Goal: Information Seeking & Learning: Learn about a topic

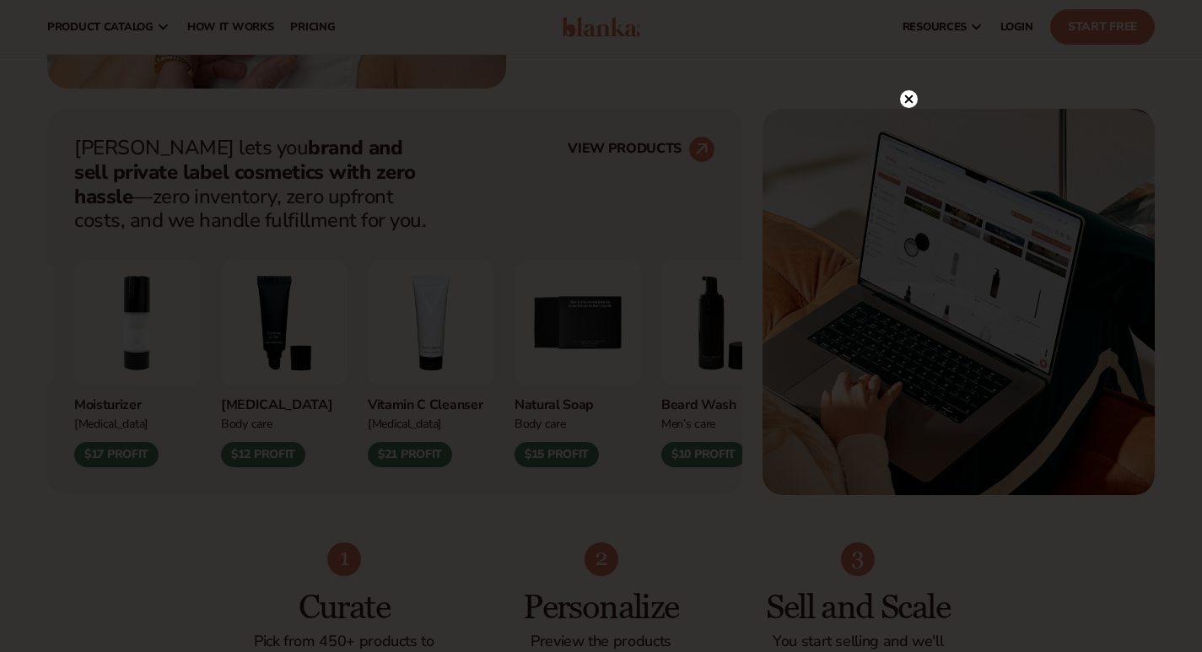
scroll to position [591, 0]
click at [904, 132] on circle at bounding box center [909, 134] width 18 height 18
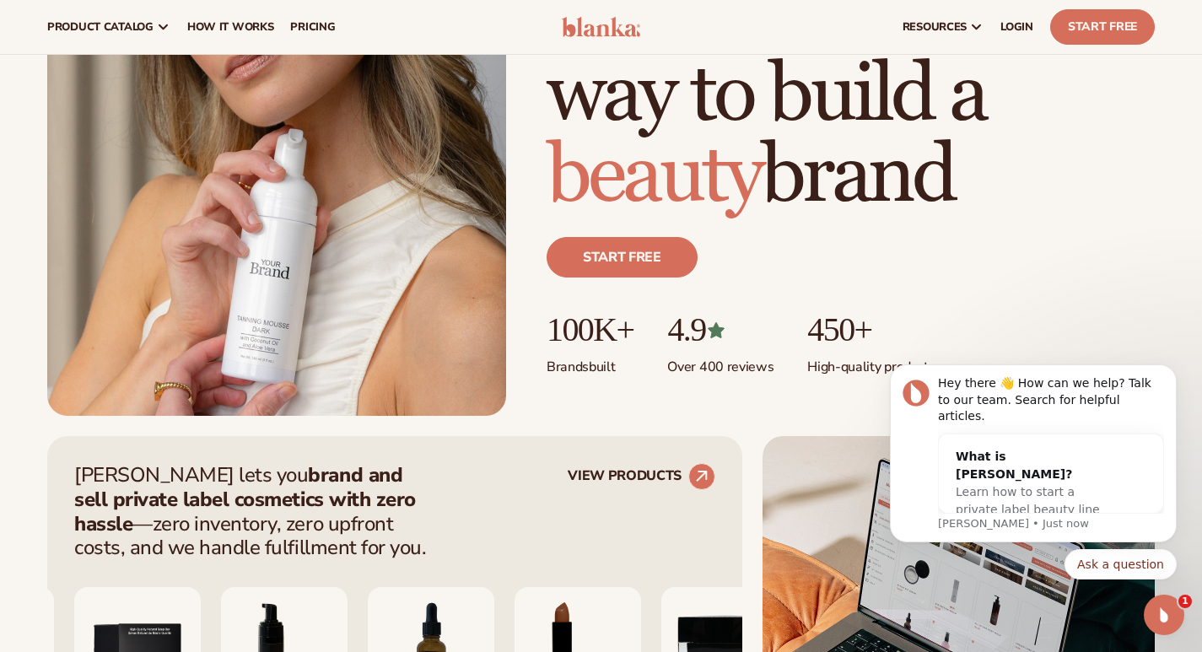
scroll to position [0, 0]
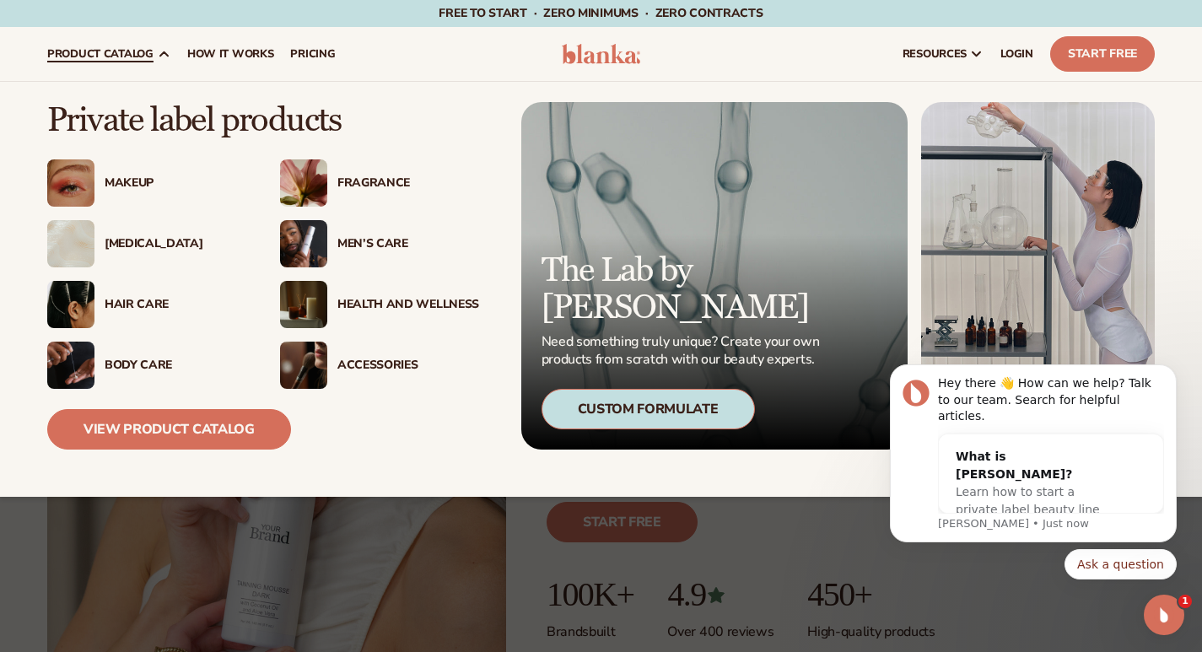
click at [101, 186] on div "Makeup" at bounding box center [170, 183] width 152 height 14
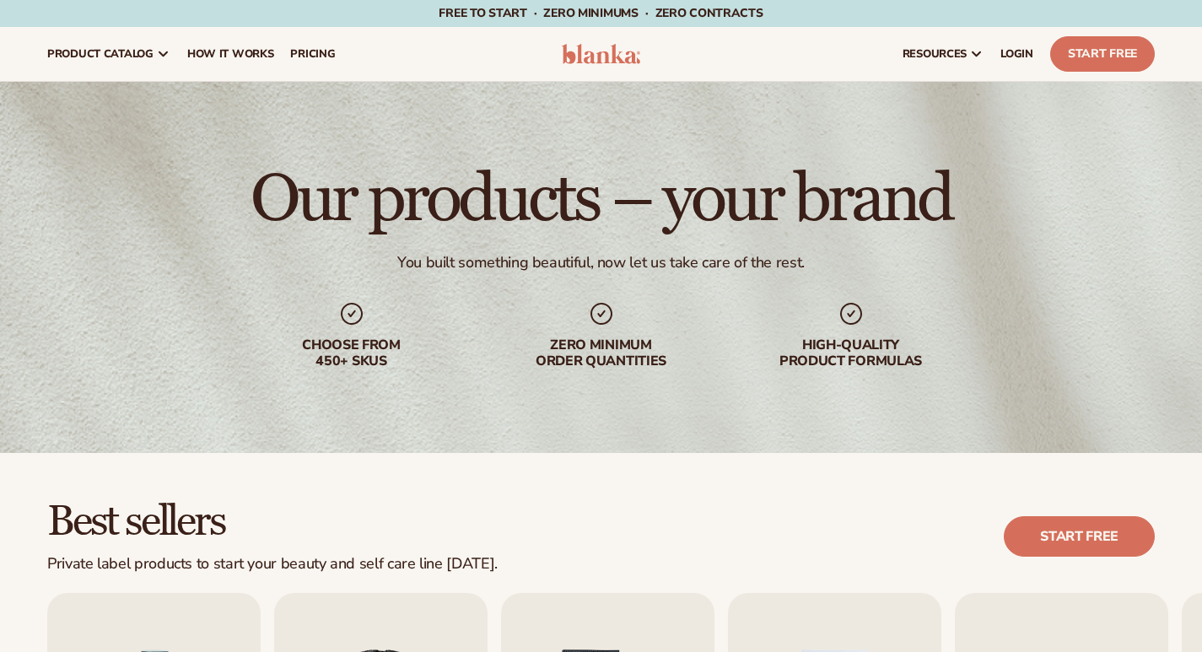
scroll to position [422, 0]
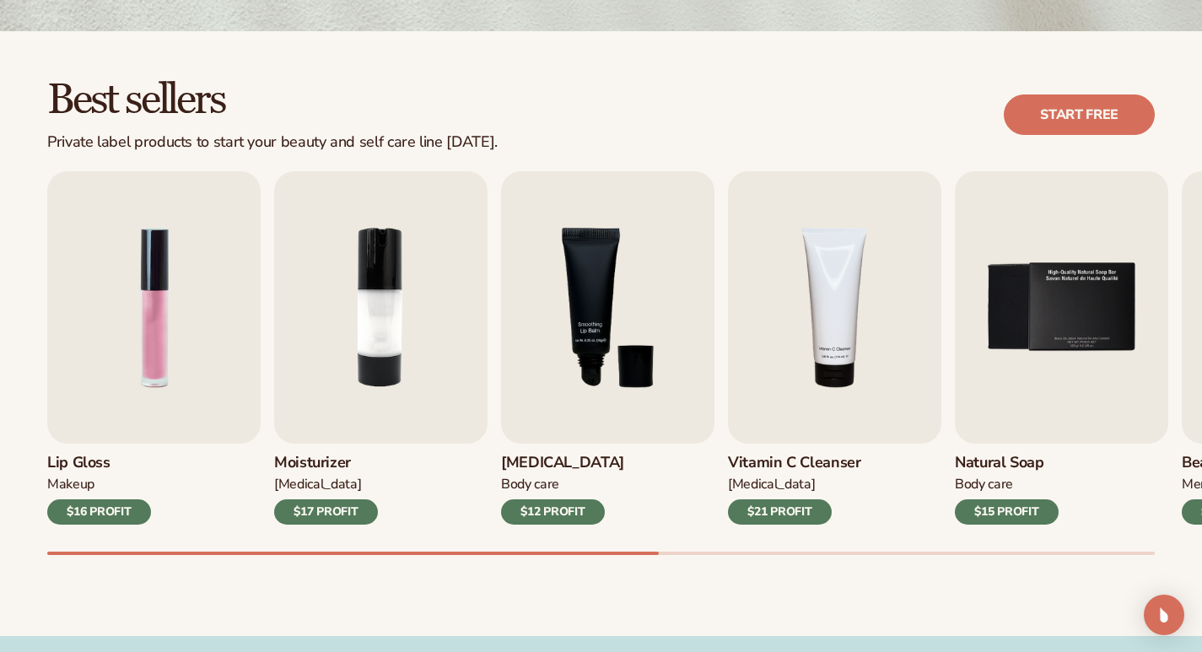
click at [769, 525] on div "$21 PROFIT" at bounding box center [780, 511] width 104 height 25
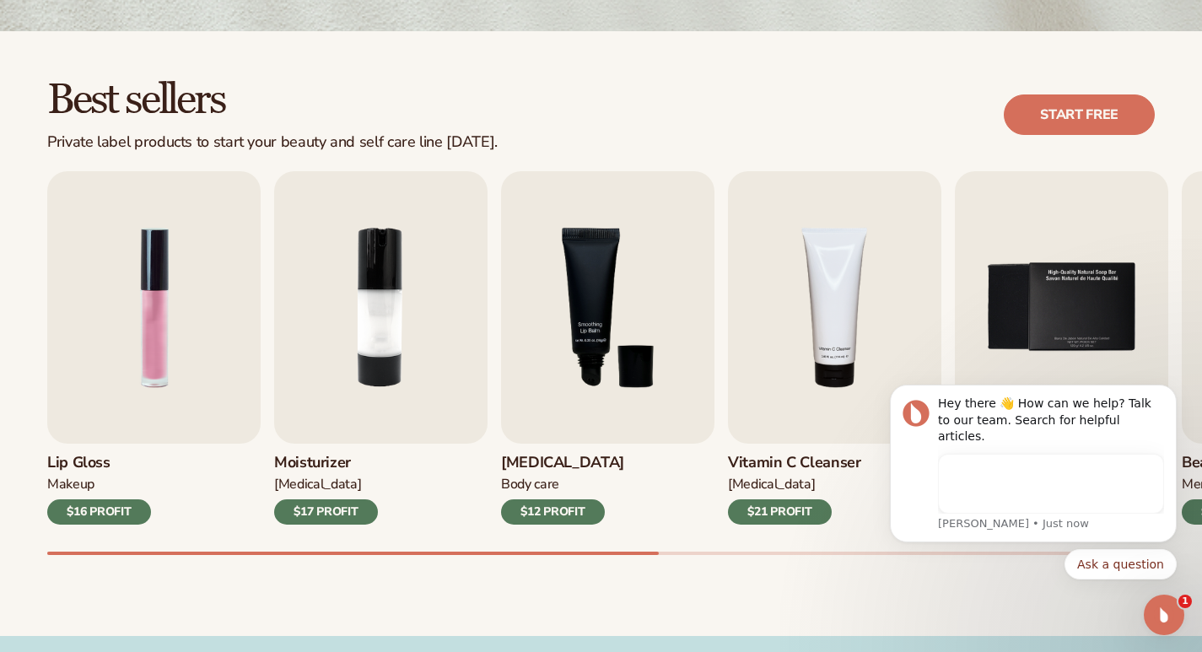
scroll to position [0, 0]
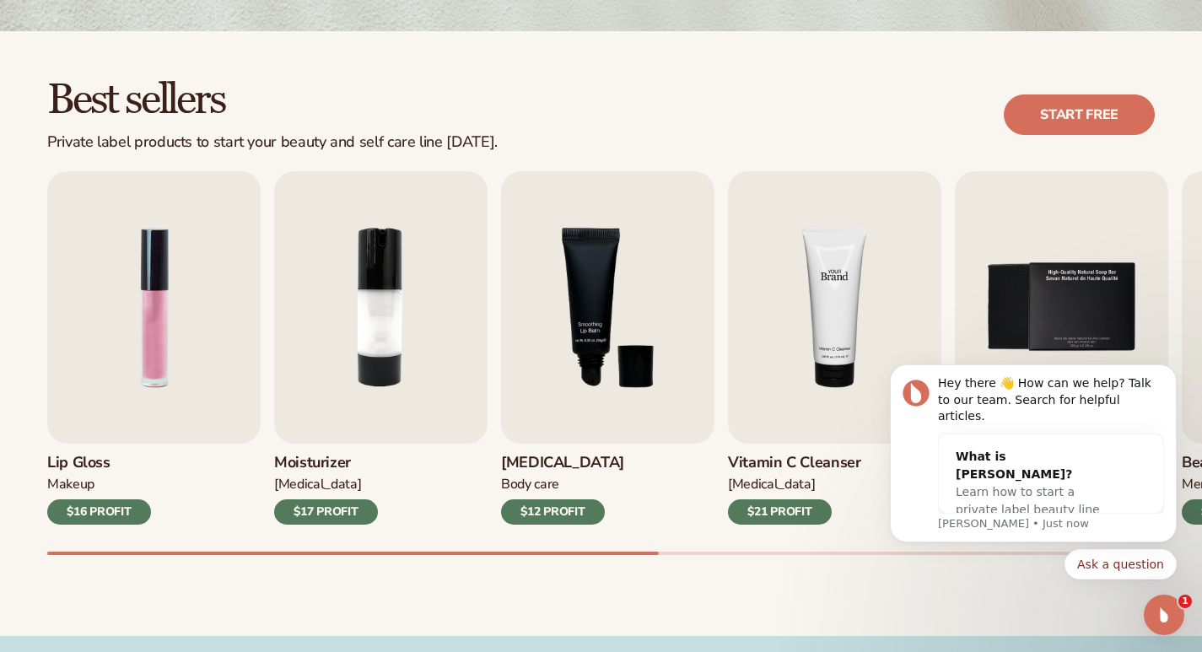
click at [788, 366] on img "4 / 9" at bounding box center [834, 307] width 213 height 273
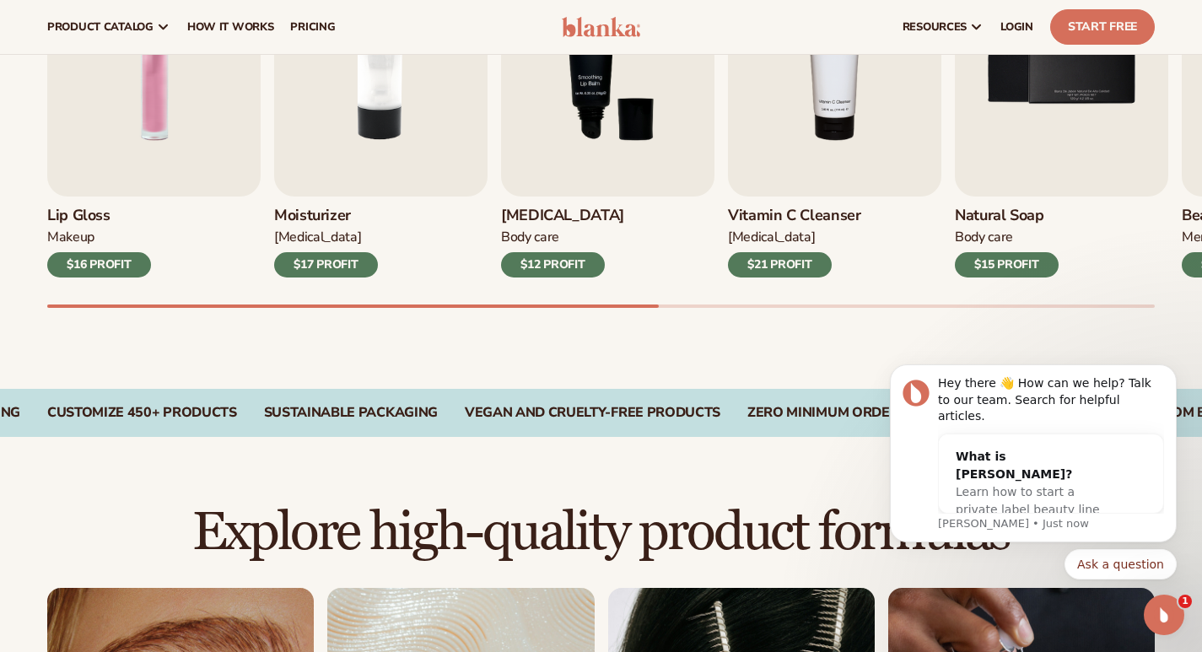
scroll to position [543, 0]
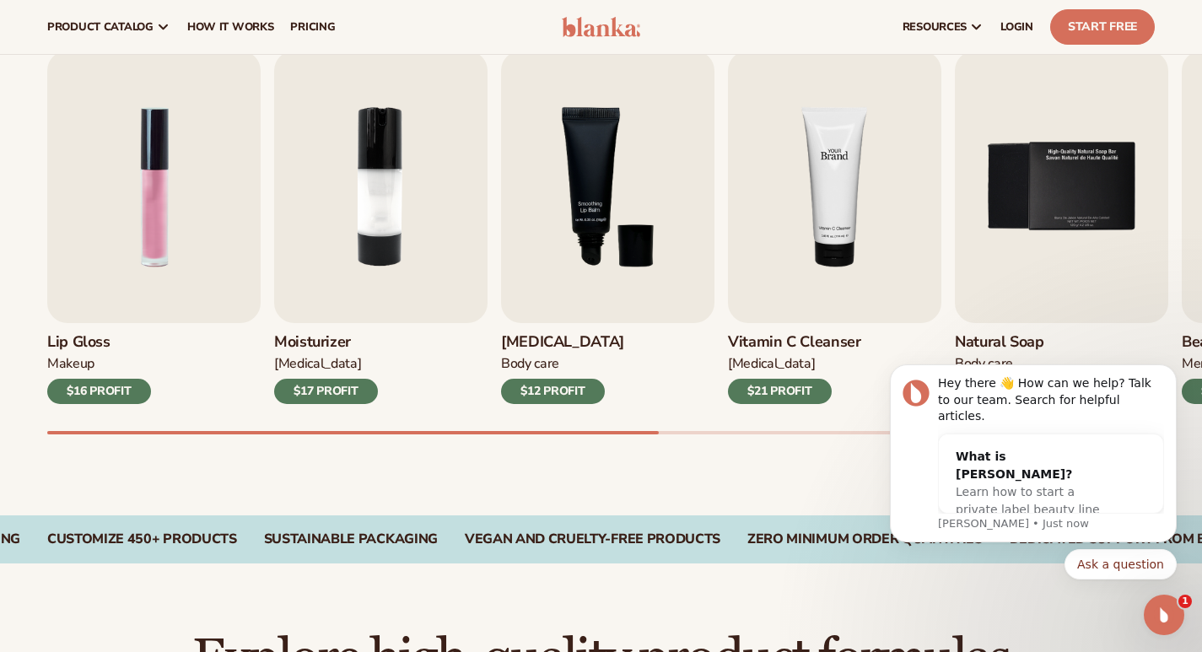
click at [856, 285] on img "4 / 9" at bounding box center [834, 187] width 213 height 273
click at [837, 238] on img "4 / 9" at bounding box center [834, 187] width 213 height 273
click at [818, 370] on div "[MEDICAL_DATA]" at bounding box center [794, 364] width 133 height 18
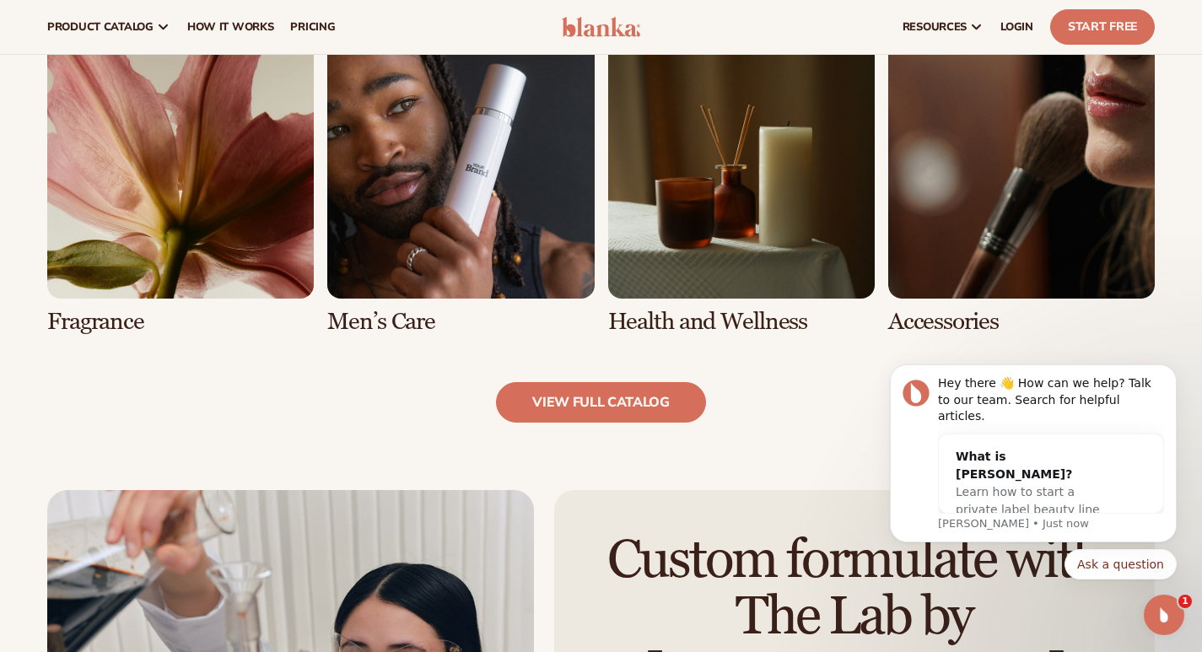
scroll to position [1217, 0]
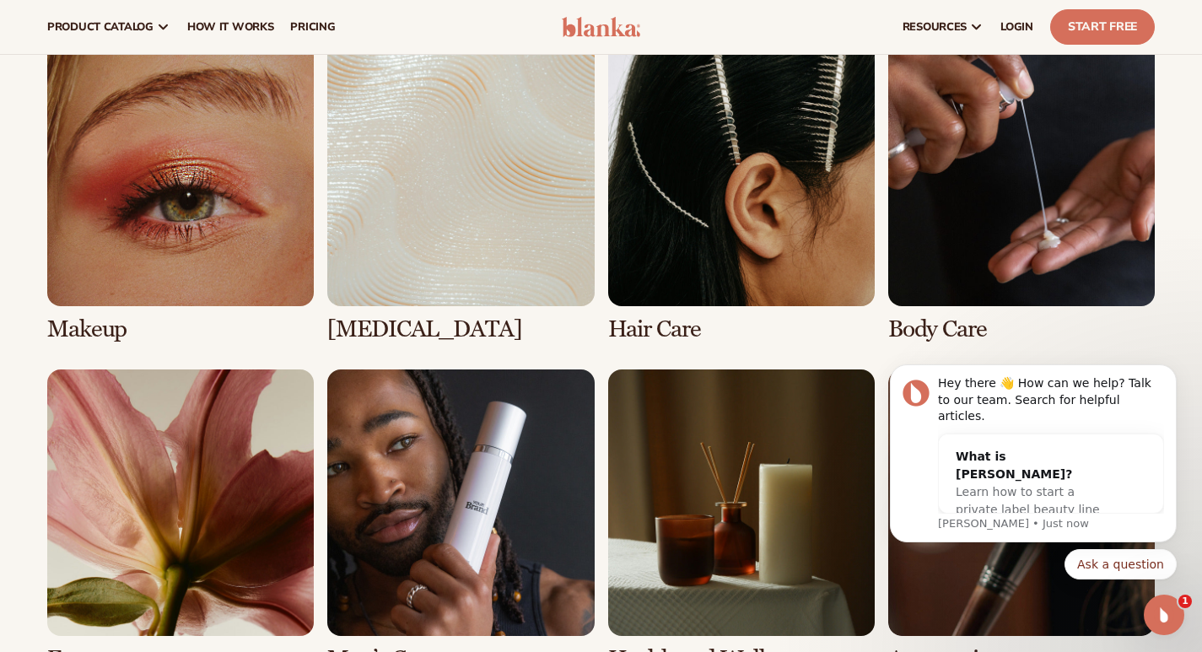
click at [257, 291] on link "1 / 8" at bounding box center [180, 191] width 267 height 303
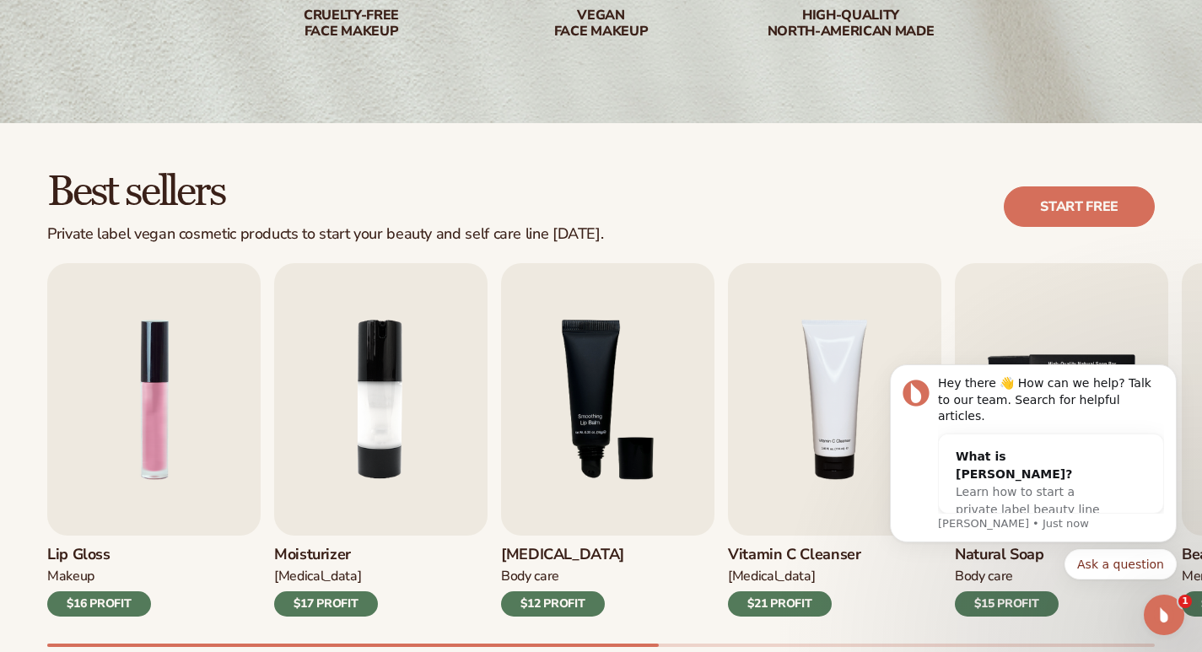
scroll to position [506, 0]
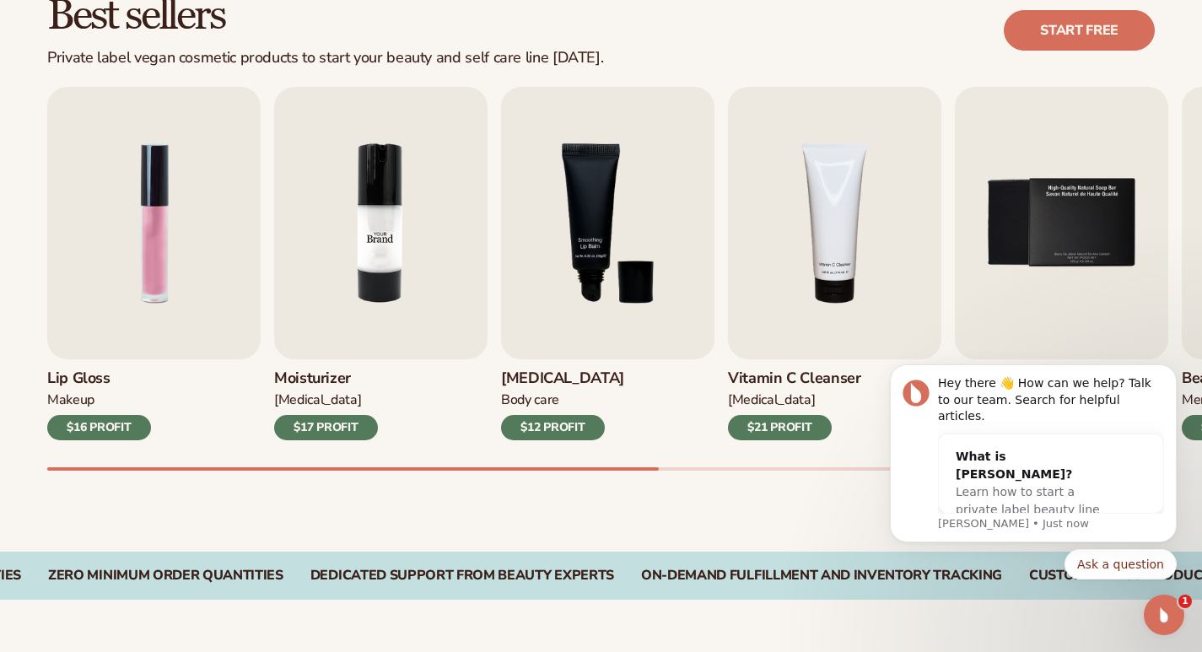
click at [352, 359] on img "2 / 9" at bounding box center [380, 223] width 213 height 273
click at [308, 440] on div "$17 PROFIT" at bounding box center [326, 427] width 104 height 25
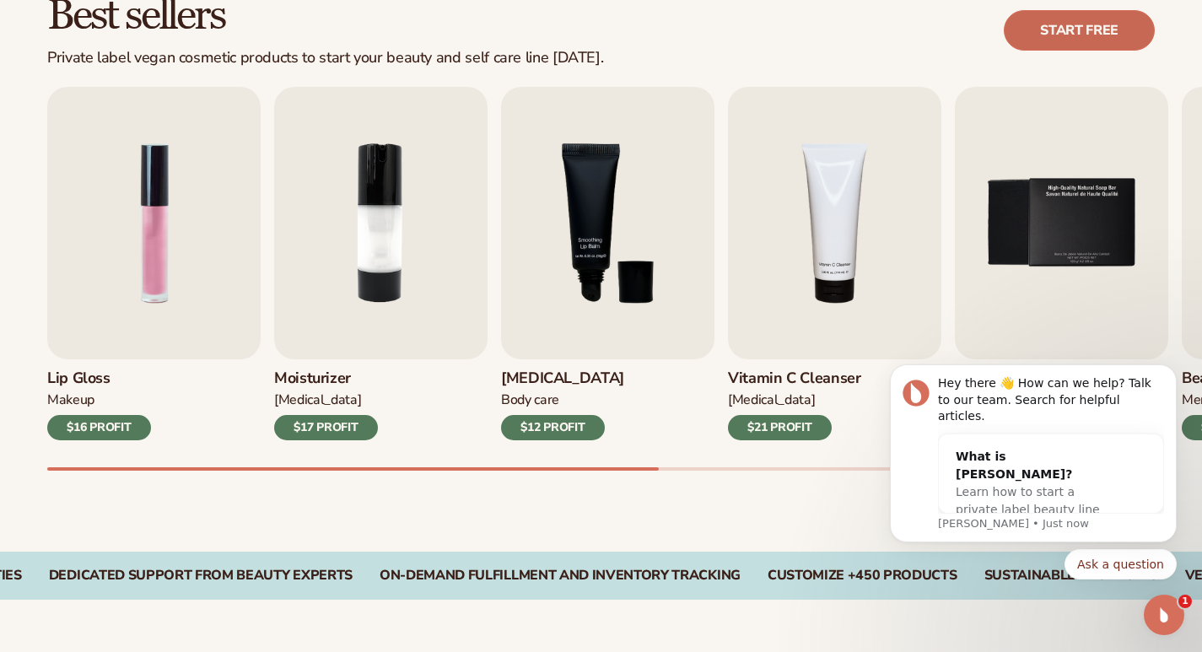
click at [1066, 33] on link "Start free" at bounding box center [1079, 30] width 151 height 40
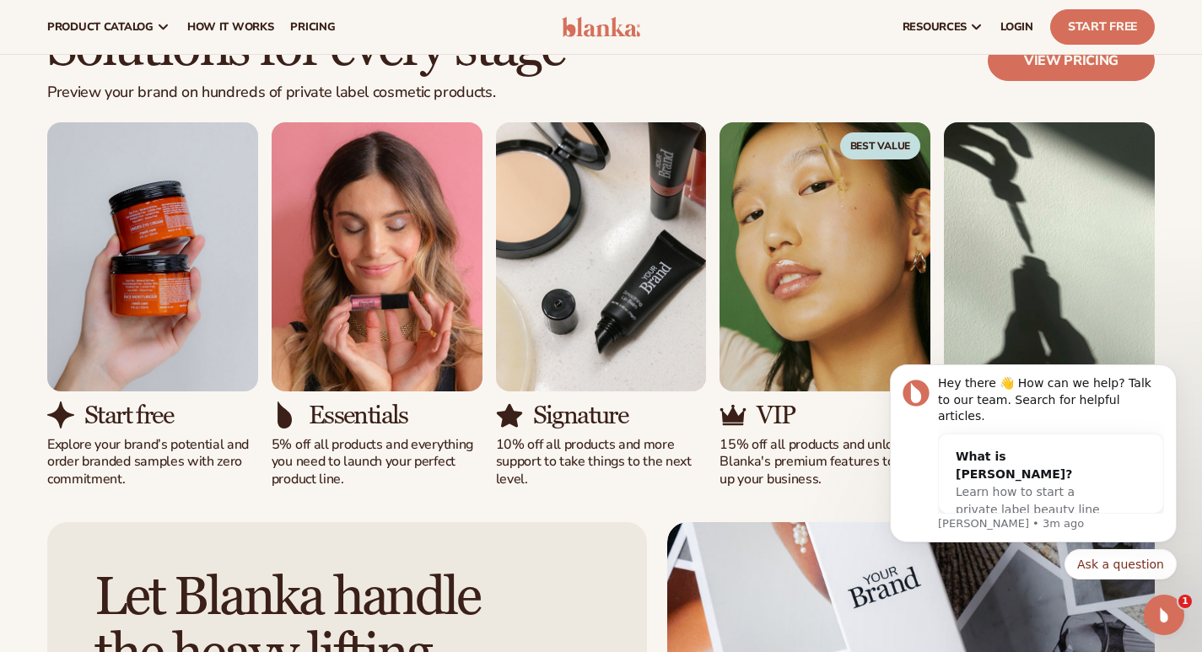
scroll to position [1434, 0]
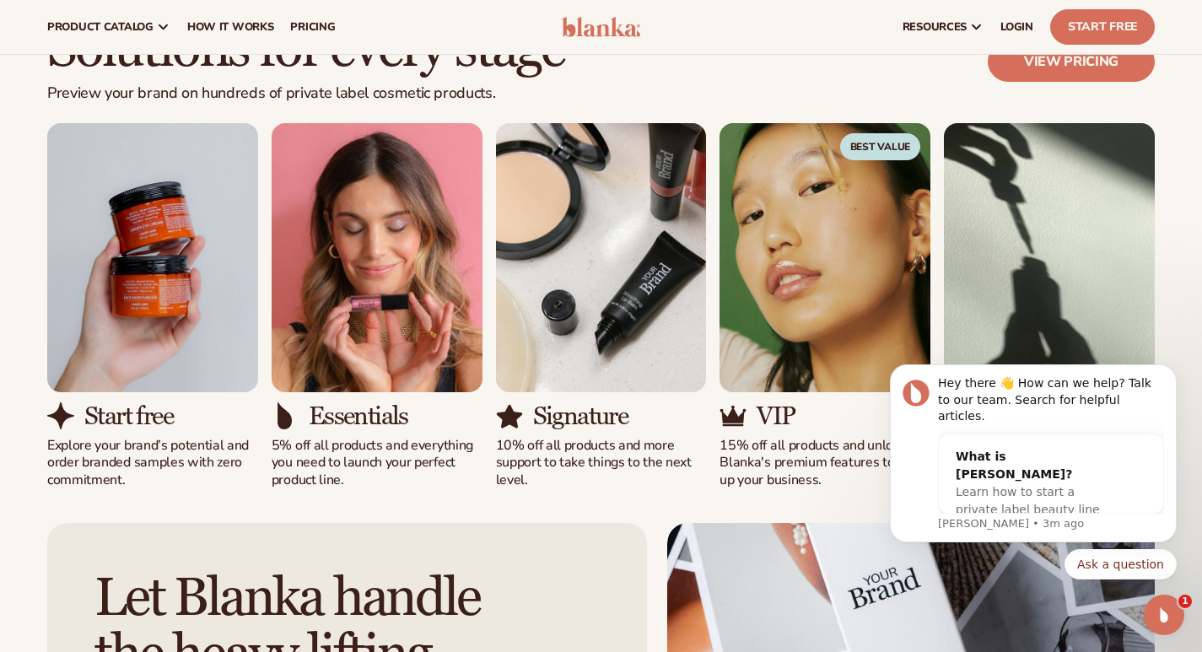
click at [132, 407] on h3 "Start free" at bounding box center [128, 416] width 89 height 28
click at [61, 464] on p "Explore your brand’s potential and order branded samples with zero commitment." at bounding box center [152, 463] width 211 height 52
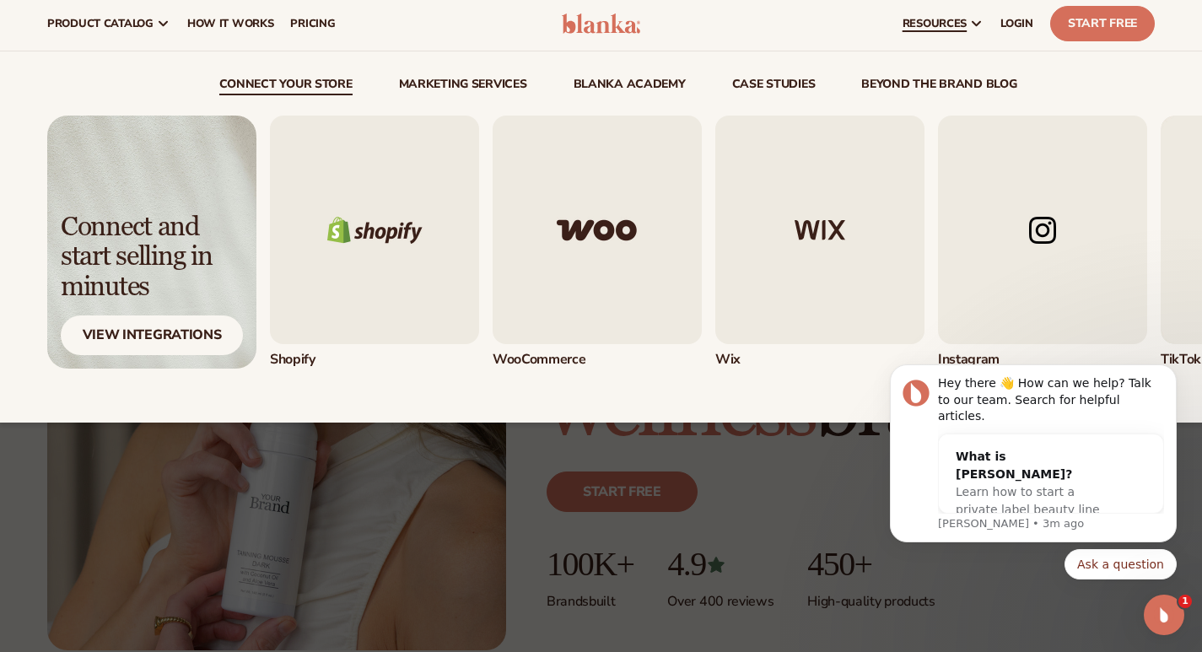
scroll to position [0, 0]
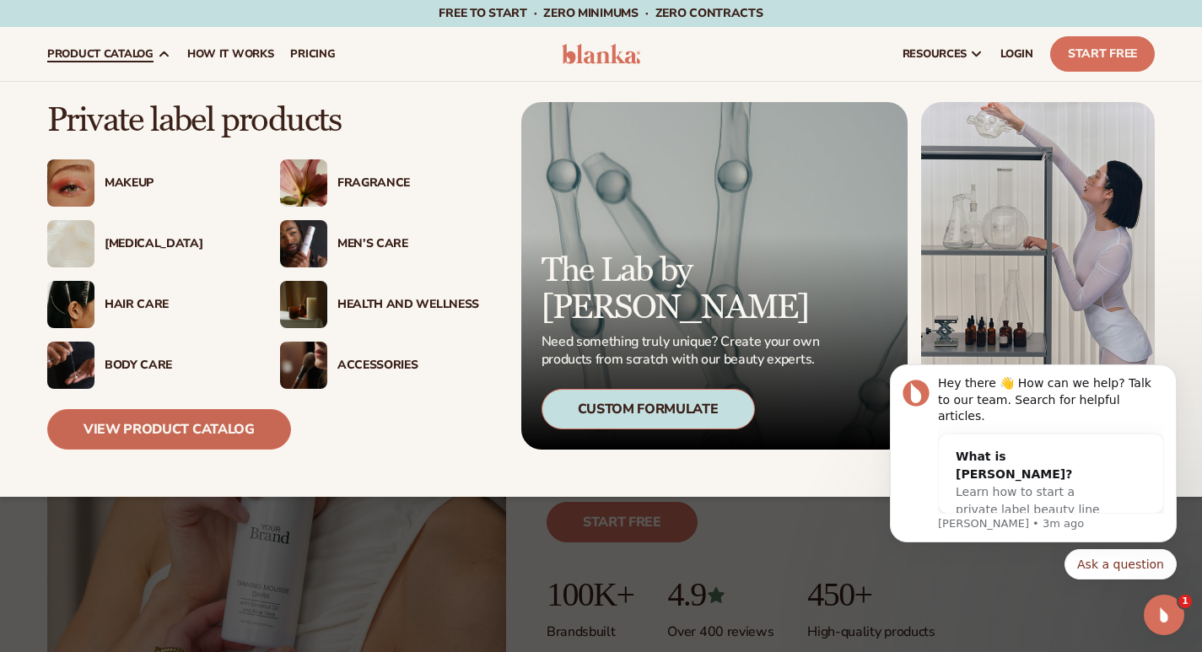
click at [143, 435] on link "View Product Catalog" at bounding box center [169, 429] width 244 height 40
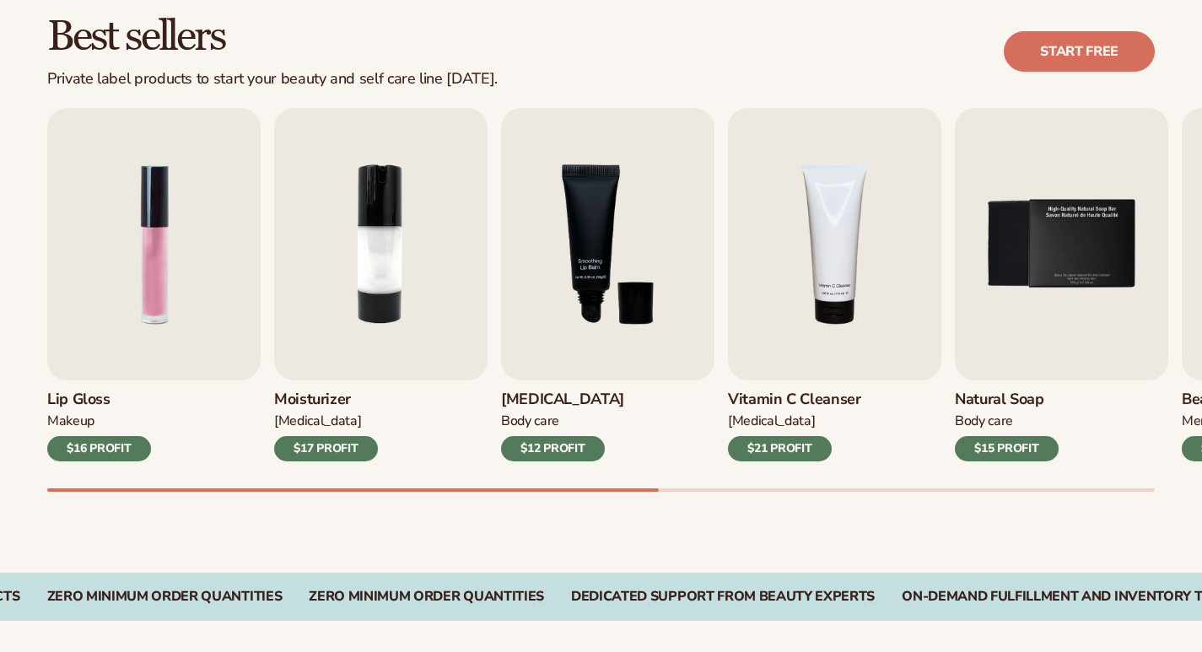
scroll to position [506, 0]
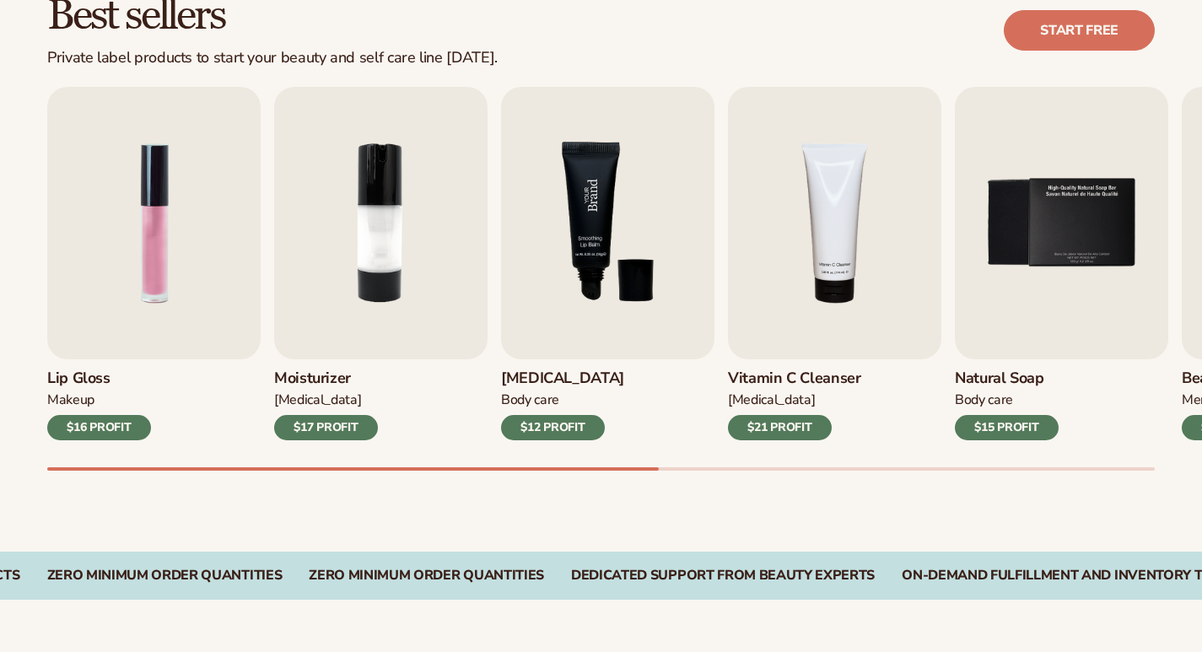
click at [587, 343] on img "3 / 9" at bounding box center [607, 223] width 213 height 273
